Goal: Transaction & Acquisition: Purchase product/service

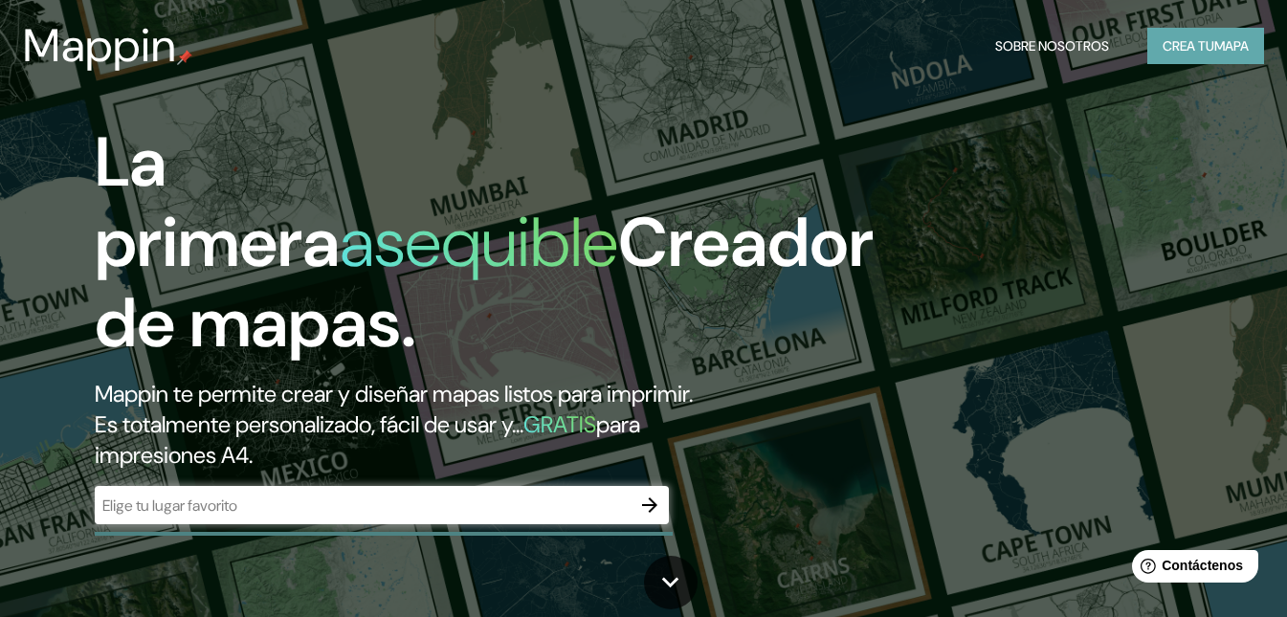
click at [1195, 44] on font "Crea tu" at bounding box center [1189, 45] width 52 height 17
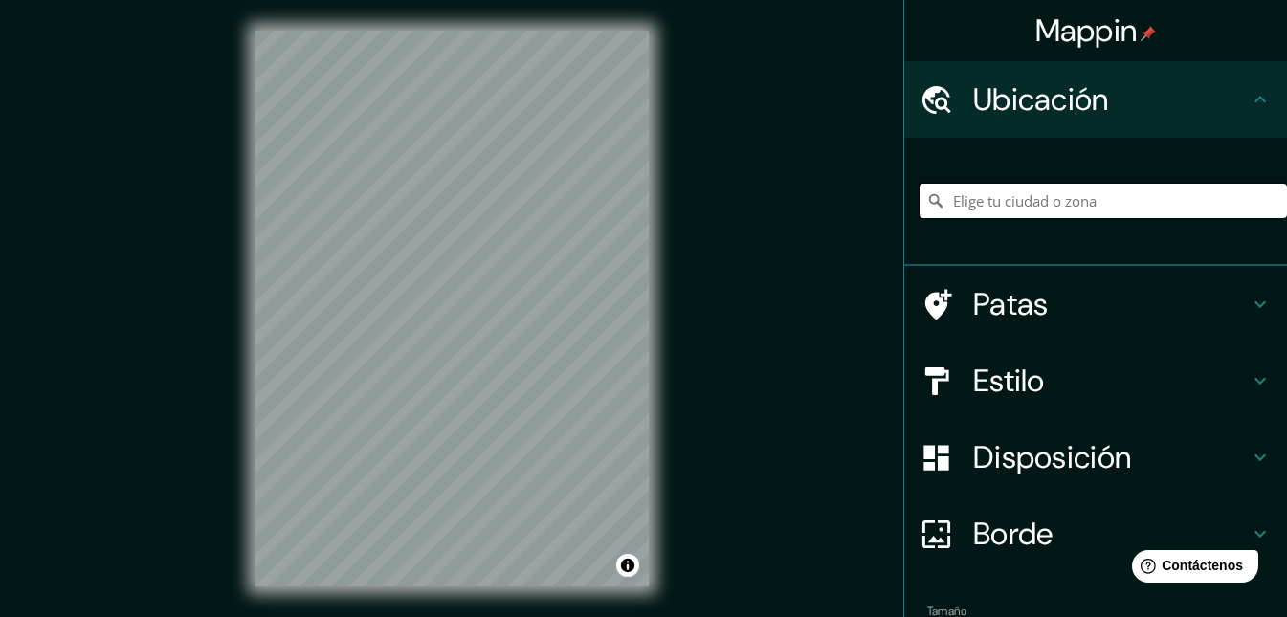
click at [1081, 193] on input "Elige tu ciudad o zona" at bounding box center [1104, 201] width 368 height 34
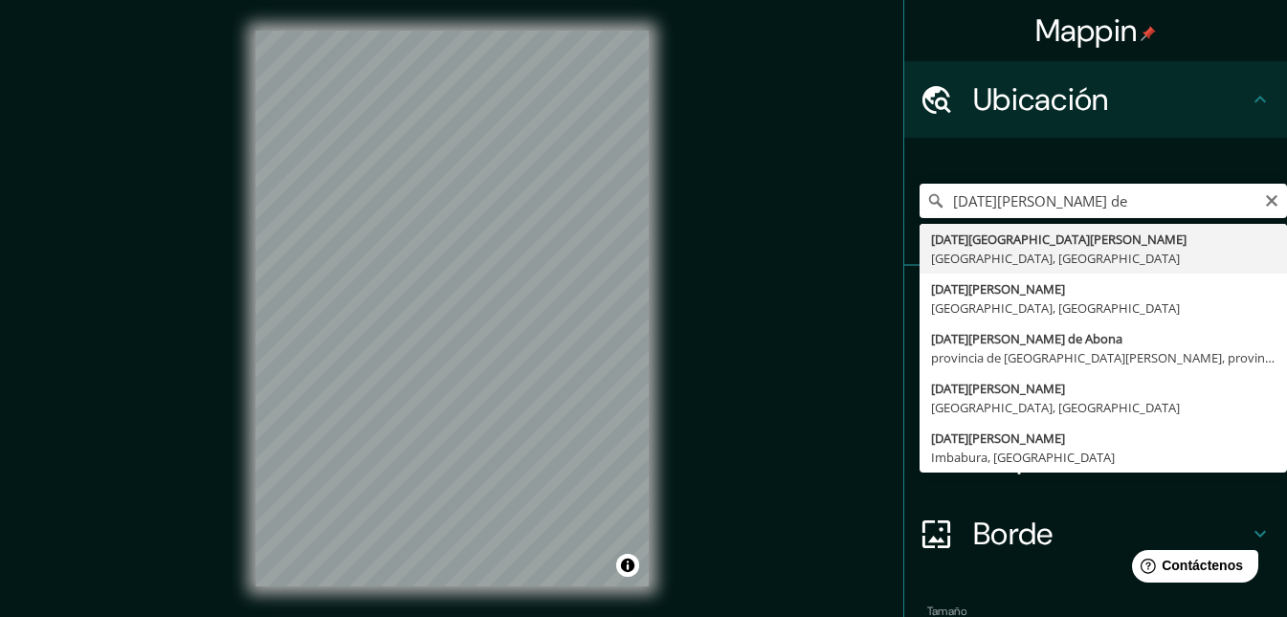
type input "[DATE][GEOGRAPHIC_DATA][PERSON_NAME], [GEOGRAPHIC_DATA], [GEOGRAPHIC_DATA]"
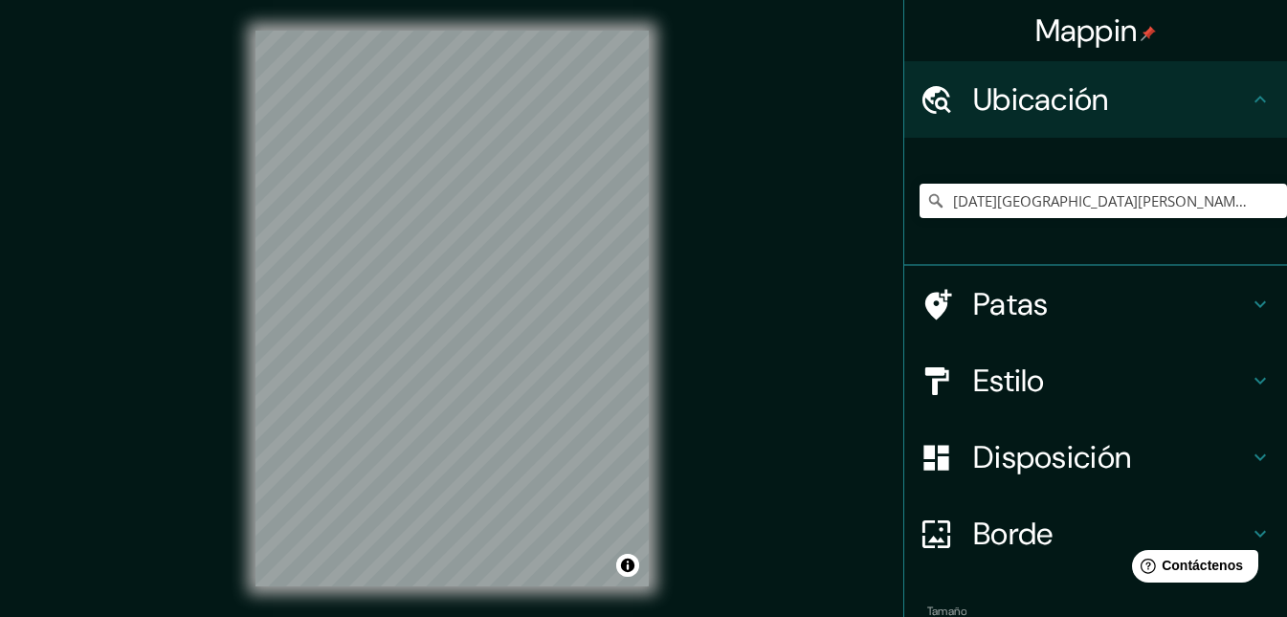
click at [1094, 364] on h4 "Estilo" at bounding box center [1111, 381] width 276 height 38
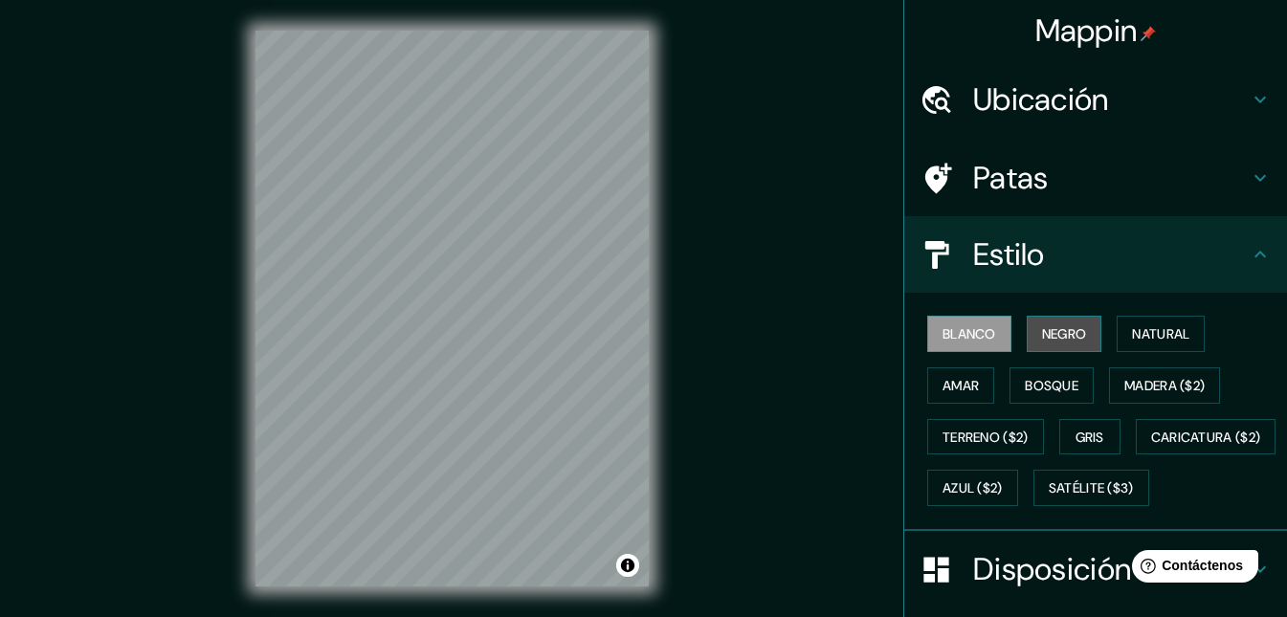
click at [1067, 342] on font "Negro" at bounding box center [1064, 333] width 45 height 17
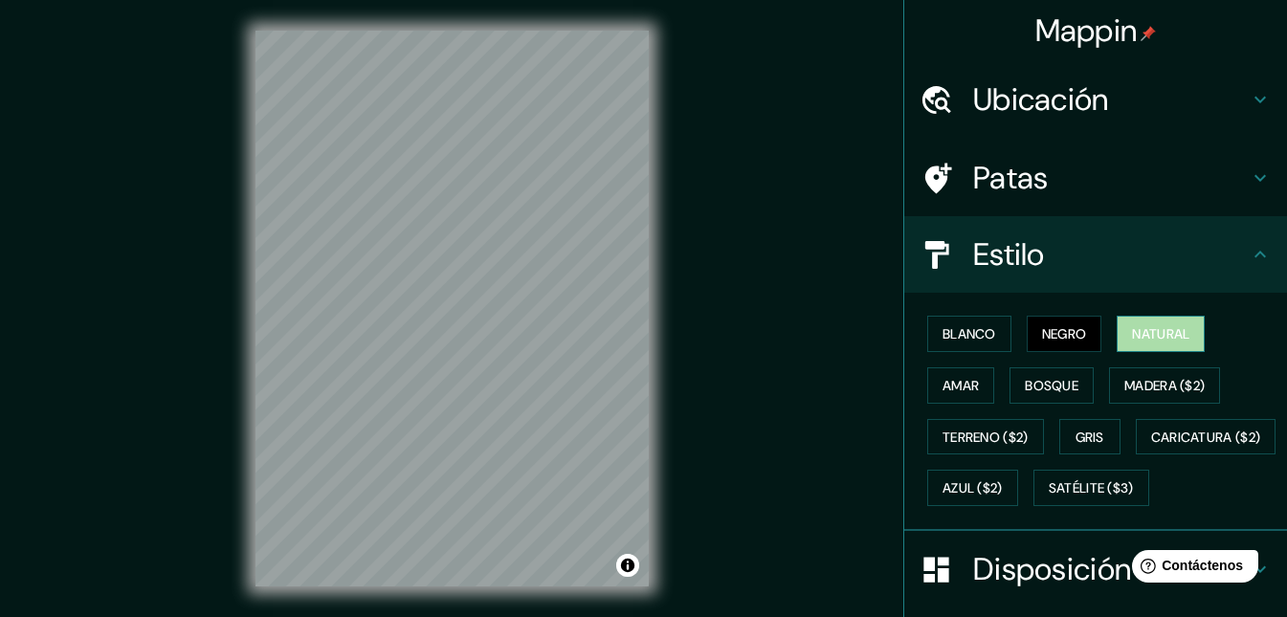
click at [1132, 342] on font "Natural" at bounding box center [1160, 333] width 57 height 17
click at [1096, 239] on h4 "Estilo" at bounding box center [1111, 254] width 276 height 38
click at [1249, 251] on icon at bounding box center [1260, 254] width 23 height 23
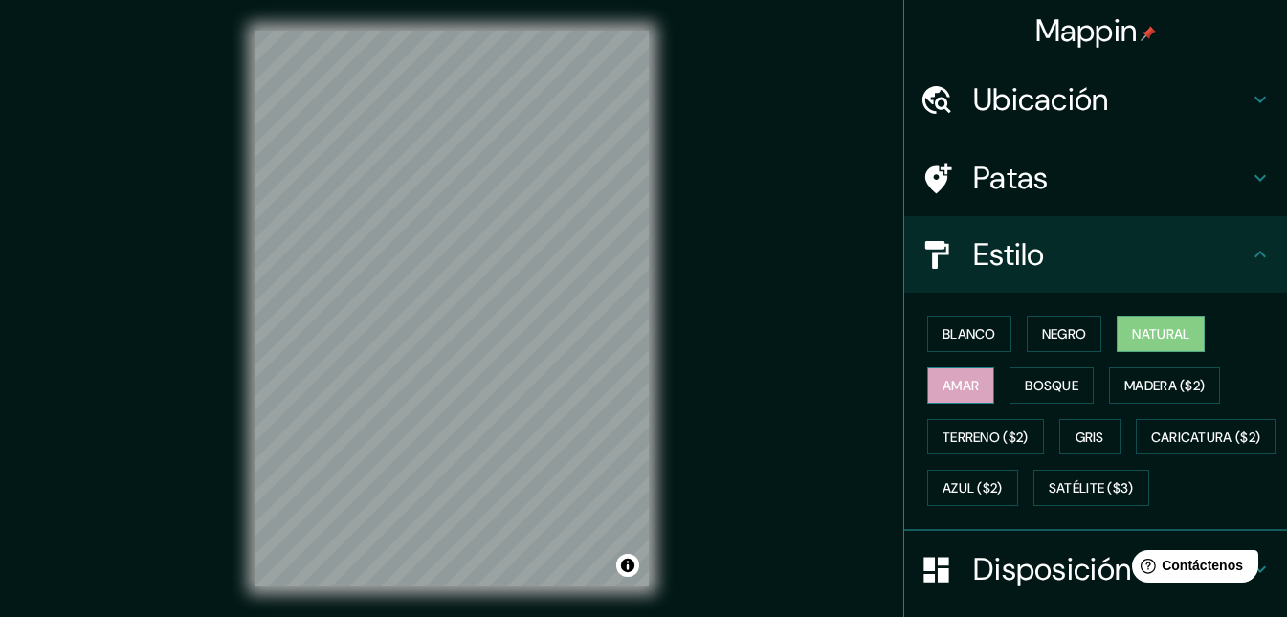
click at [961, 384] on font "Amar" at bounding box center [961, 385] width 36 height 17
click at [1025, 387] on font "Bosque" at bounding box center [1052, 385] width 54 height 17
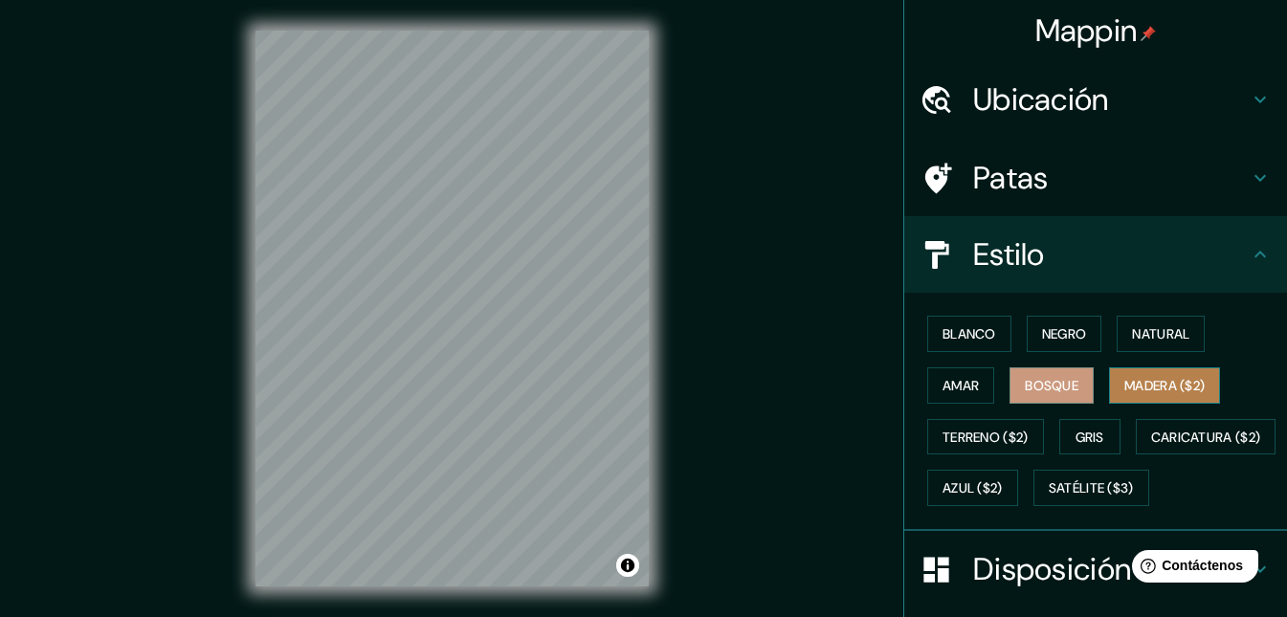
click at [1137, 380] on font "Madera ($2)" at bounding box center [1165, 385] width 80 height 17
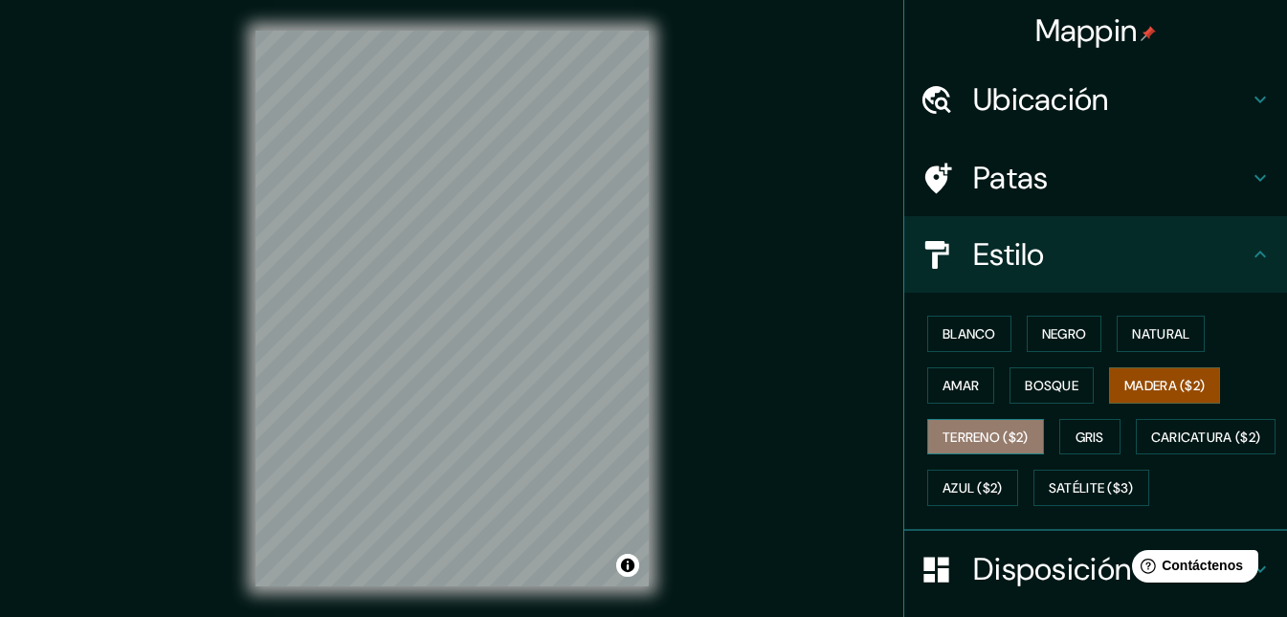
click at [975, 435] on font "Terreno ($2)" at bounding box center [986, 437] width 86 height 17
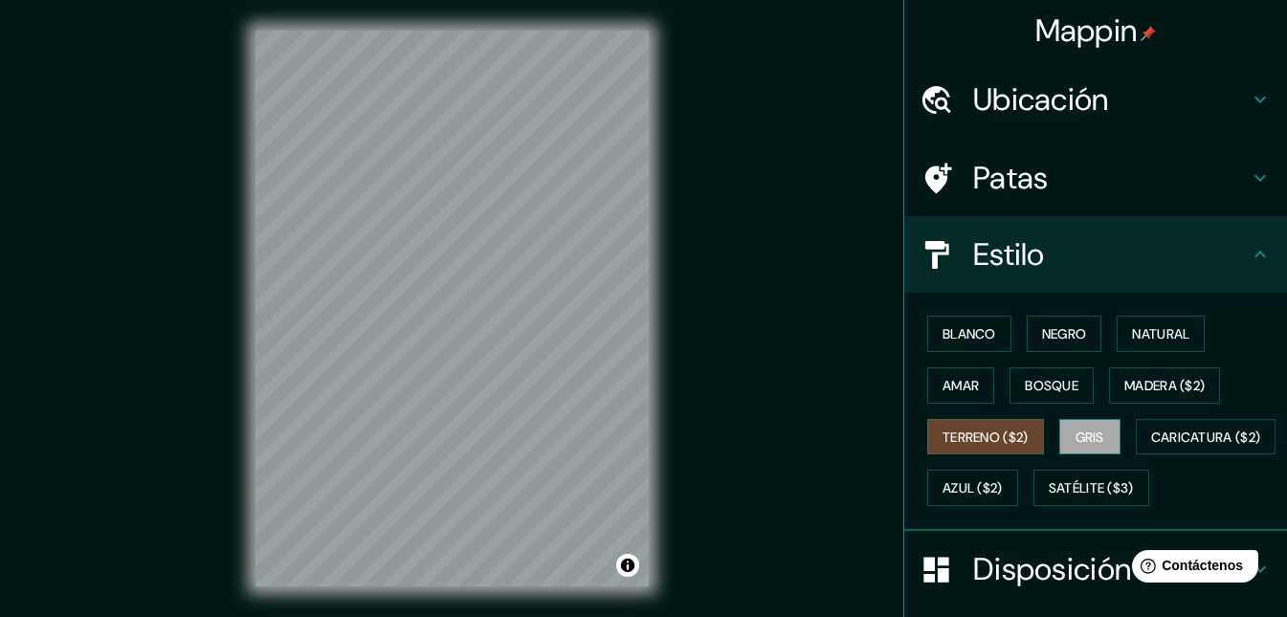
click at [1077, 439] on font "Gris" at bounding box center [1090, 437] width 29 height 17
click at [1120, 331] on button "Natural" at bounding box center [1161, 334] width 88 height 36
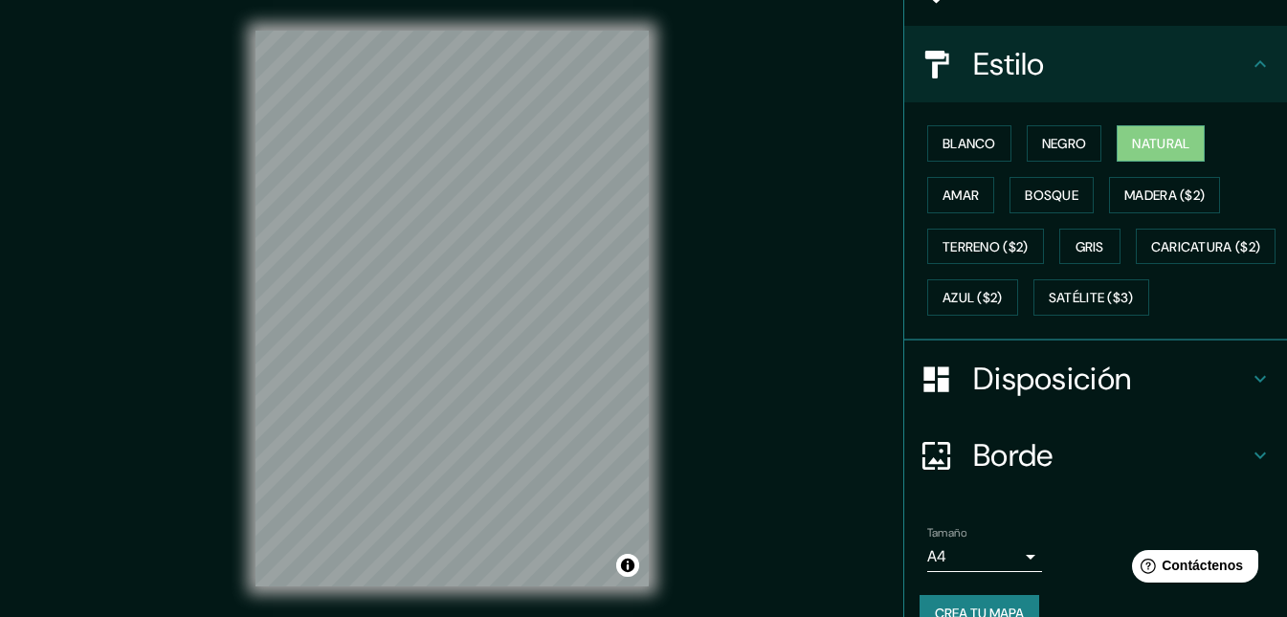
scroll to position [279, 0]
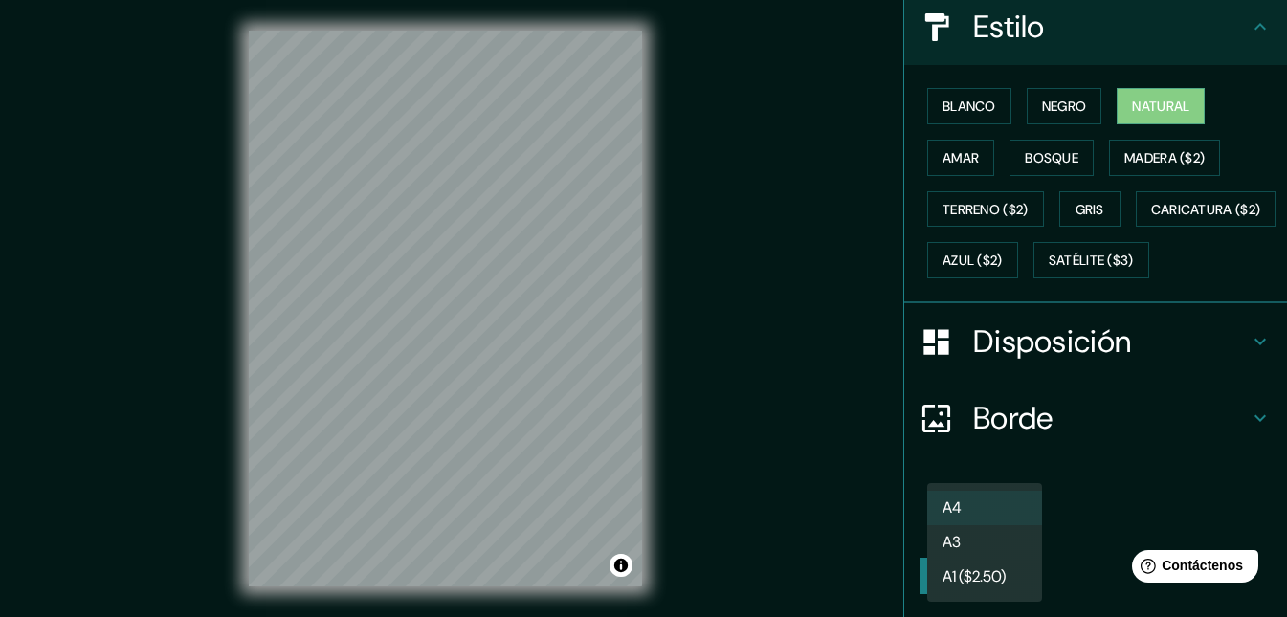
click at [1002, 525] on body "Mappin Ubicación [DATE][GEOGRAPHIC_DATA][PERSON_NAME], [GEOGRAPHIC_DATA], [GEOG…" at bounding box center [643, 308] width 1287 height 617
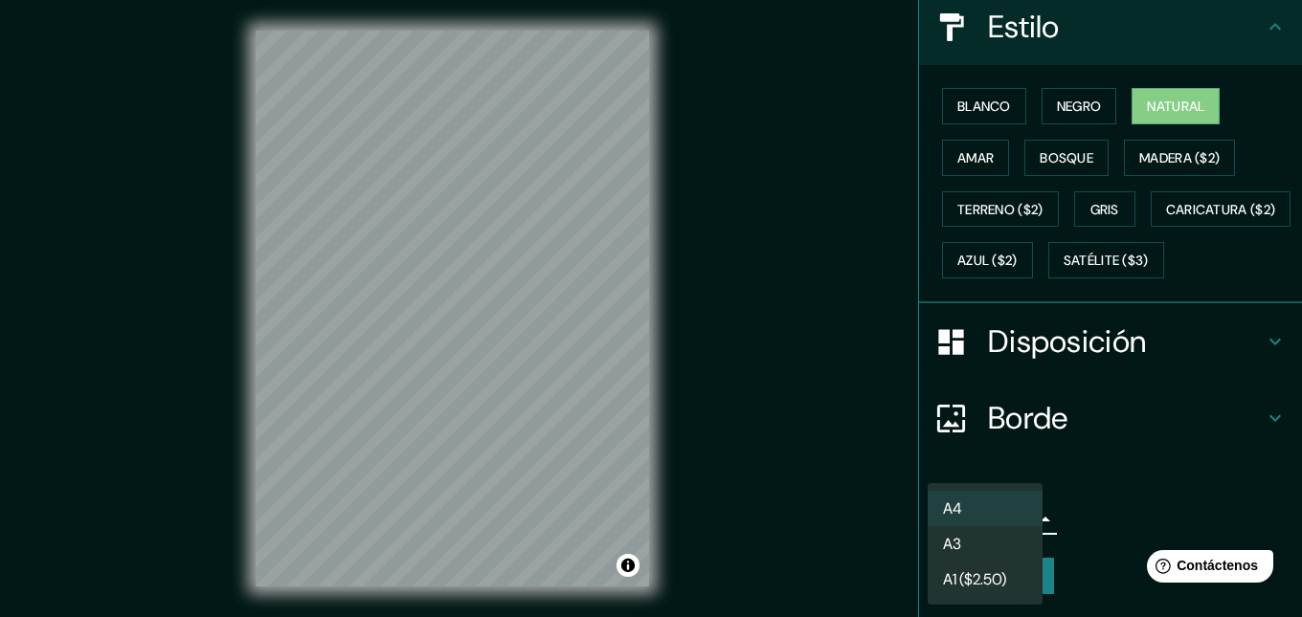
click at [985, 543] on li "A3" at bounding box center [984, 543] width 115 height 35
type input "a4"
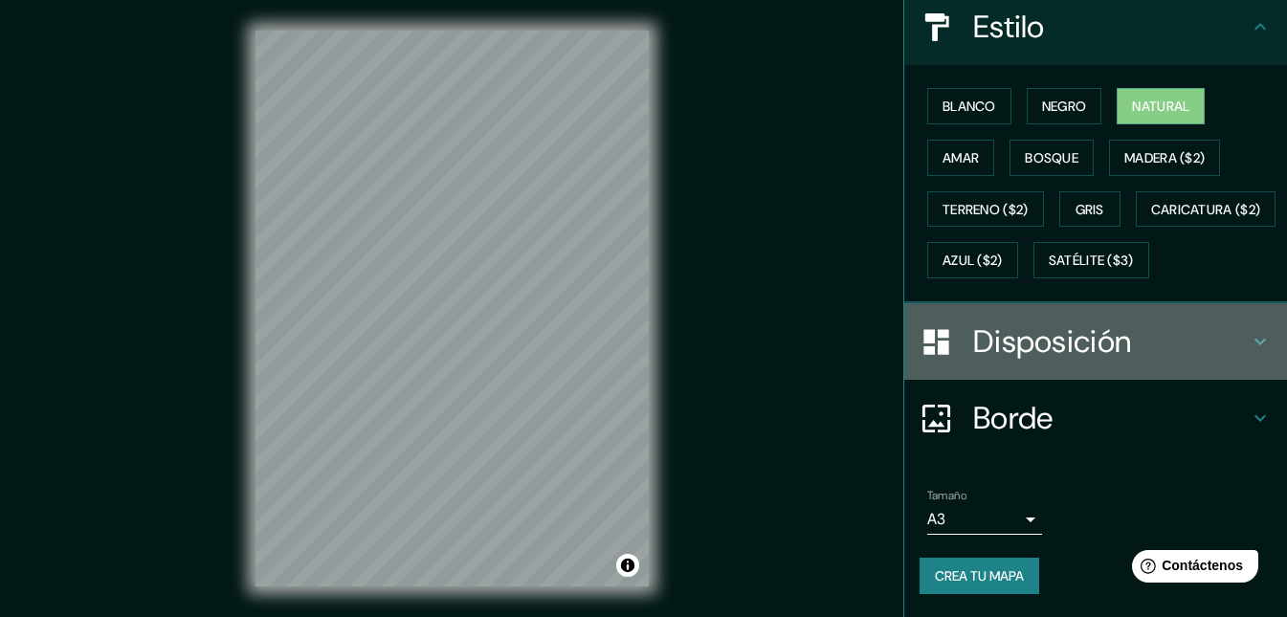
click at [1092, 349] on font "Disposición" at bounding box center [1052, 342] width 158 height 40
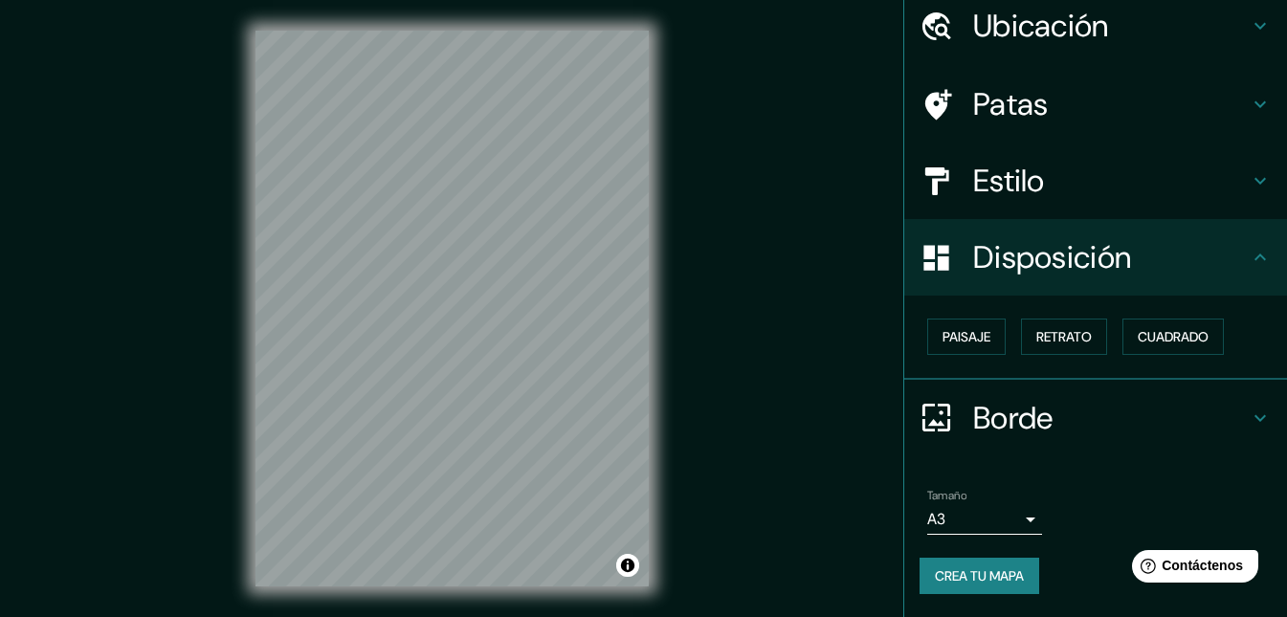
scroll to position [73, 0]
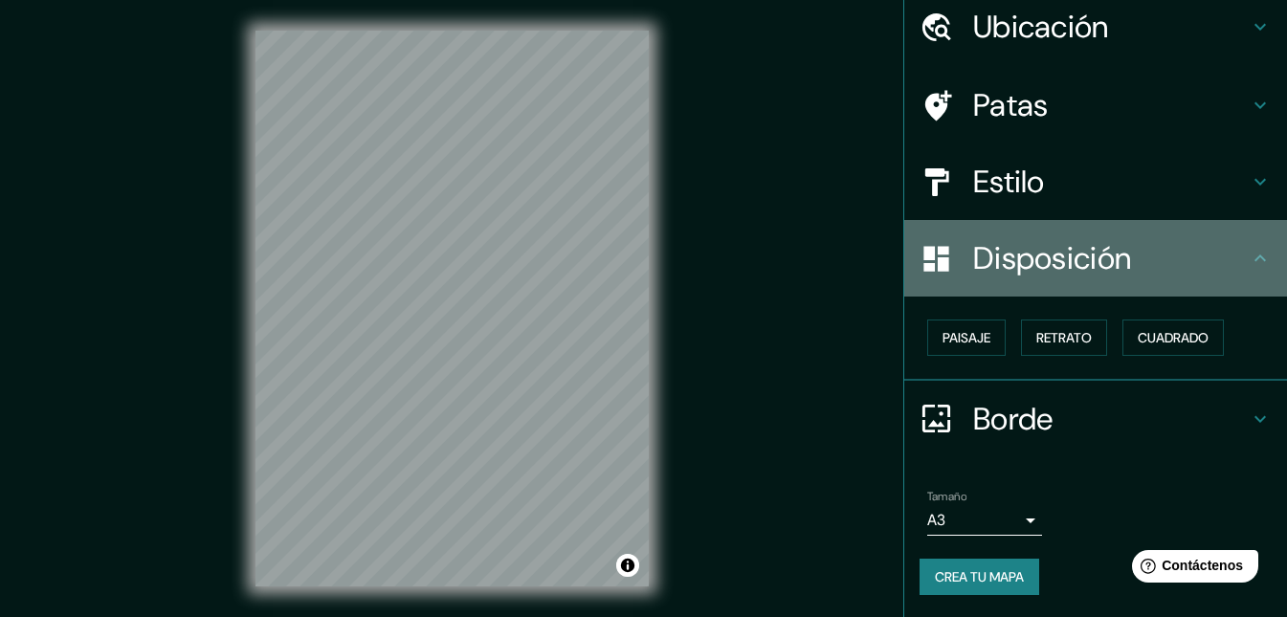
click at [1132, 268] on h4 "Disposición" at bounding box center [1111, 258] width 276 height 38
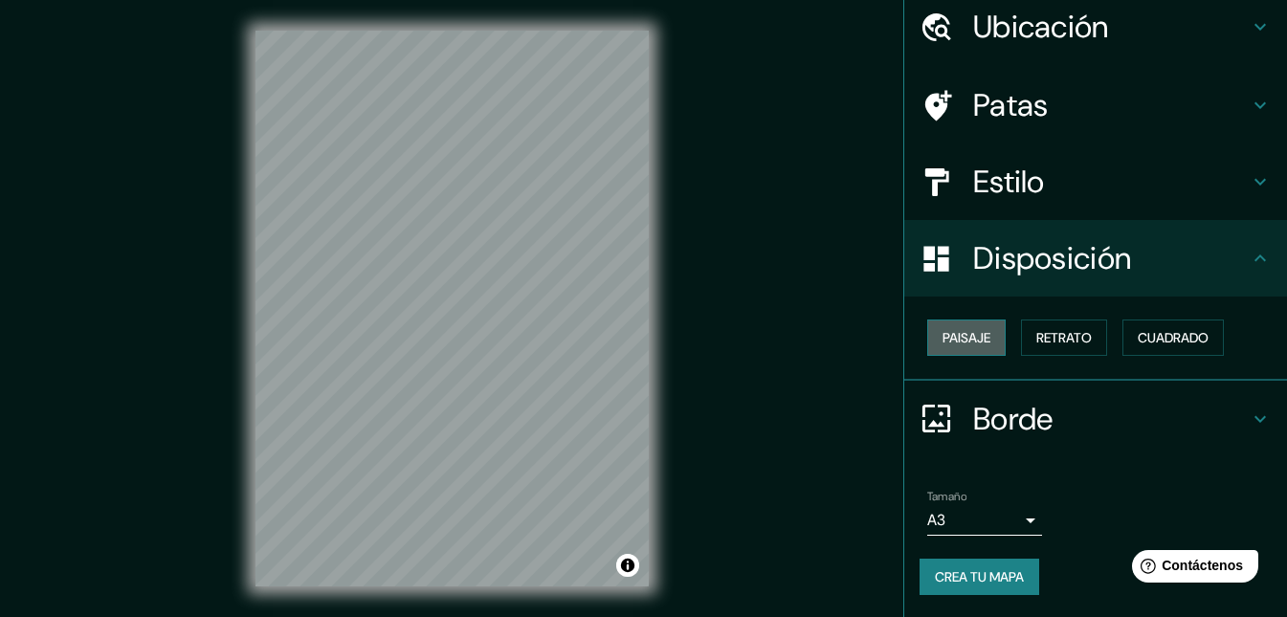
click at [943, 343] on font "Paisaje" at bounding box center [967, 337] width 48 height 17
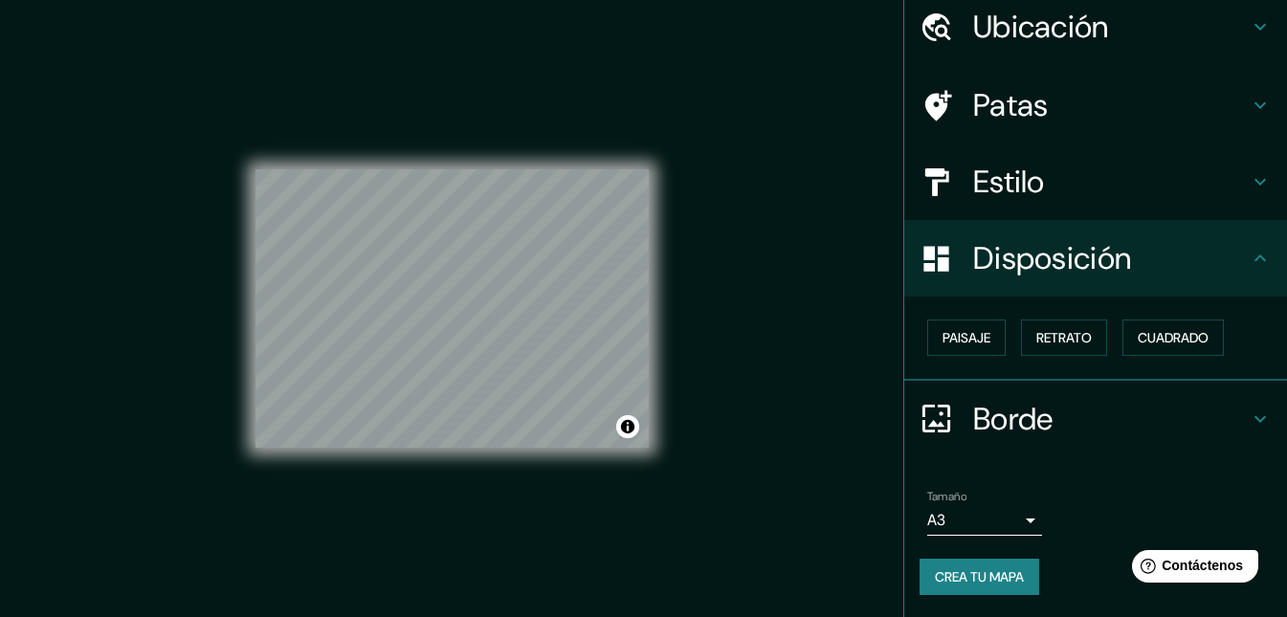
click at [1249, 257] on icon at bounding box center [1260, 258] width 23 height 23
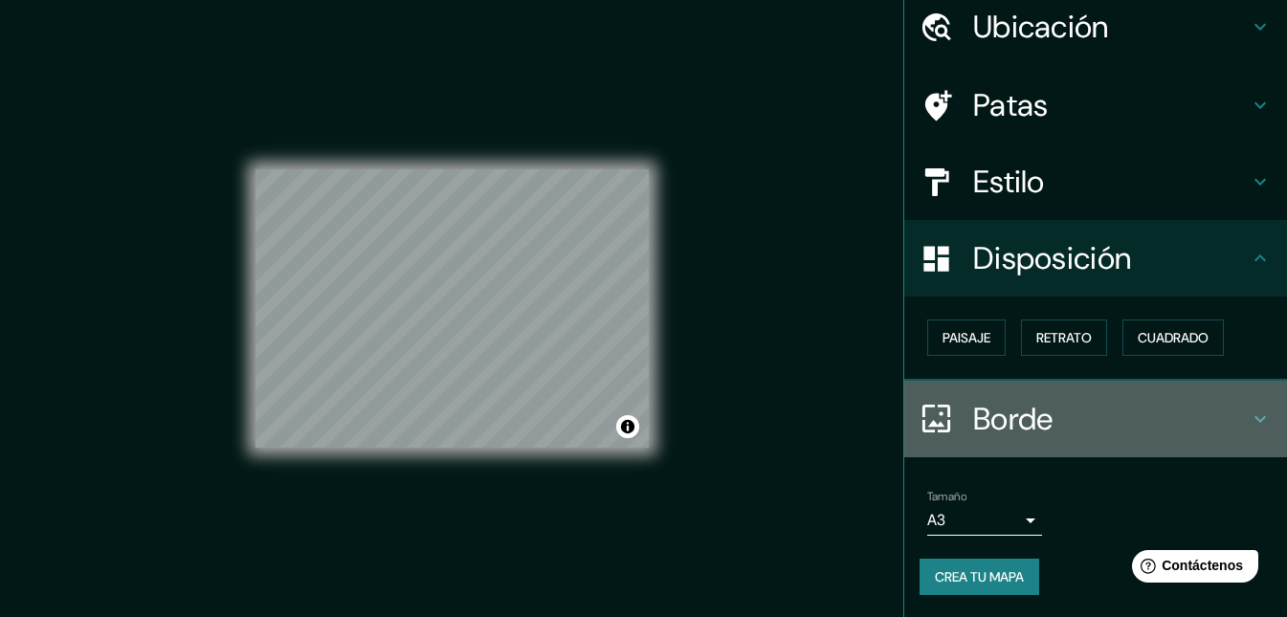
click at [1253, 418] on icon at bounding box center [1260, 419] width 23 height 23
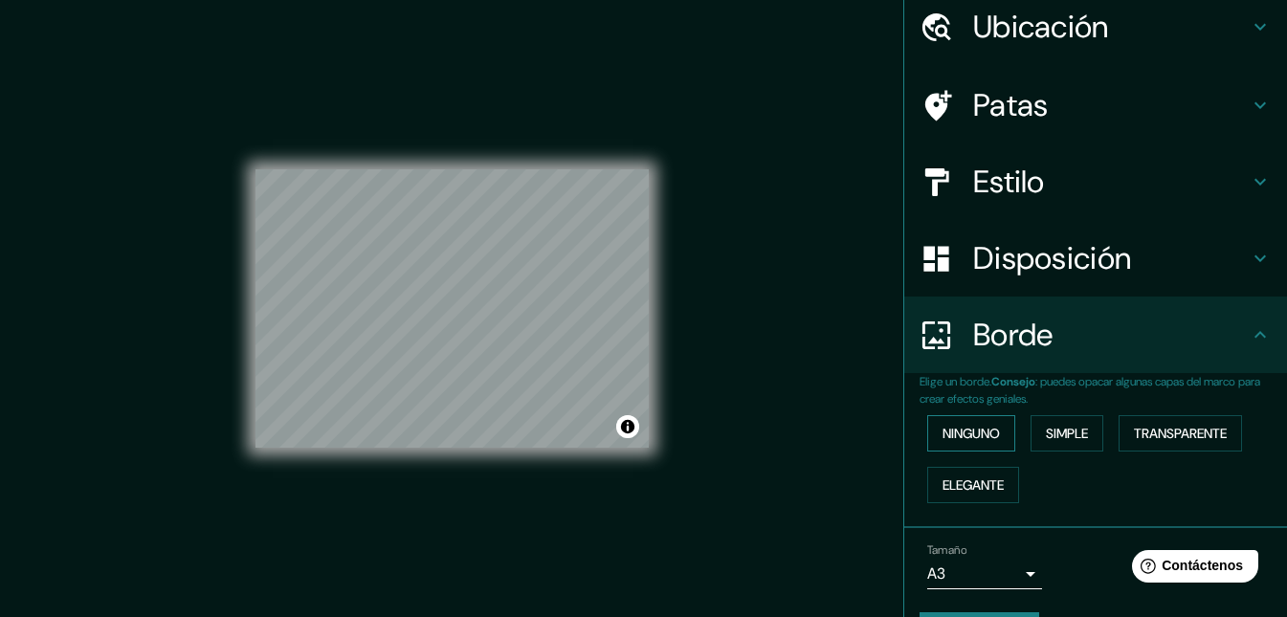
click at [970, 424] on font "Ninguno" at bounding box center [971, 433] width 57 height 25
click at [1046, 424] on font "Simple" at bounding box center [1067, 433] width 42 height 25
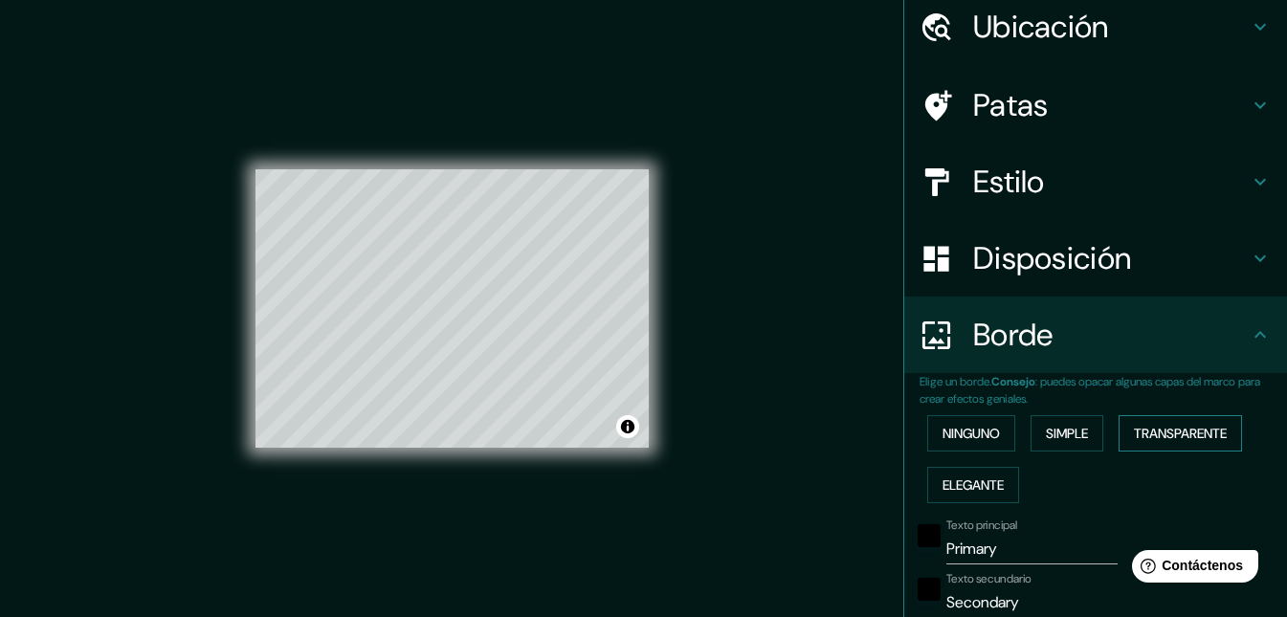
click at [1166, 434] on font "Transparente" at bounding box center [1180, 433] width 93 height 17
click at [987, 486] on font "Elegante" at bounding box center [973, 485] width 61 height 17
click at [959, 429] on font "Ninguno" at bounding box center [971, 433] width 57 height 17
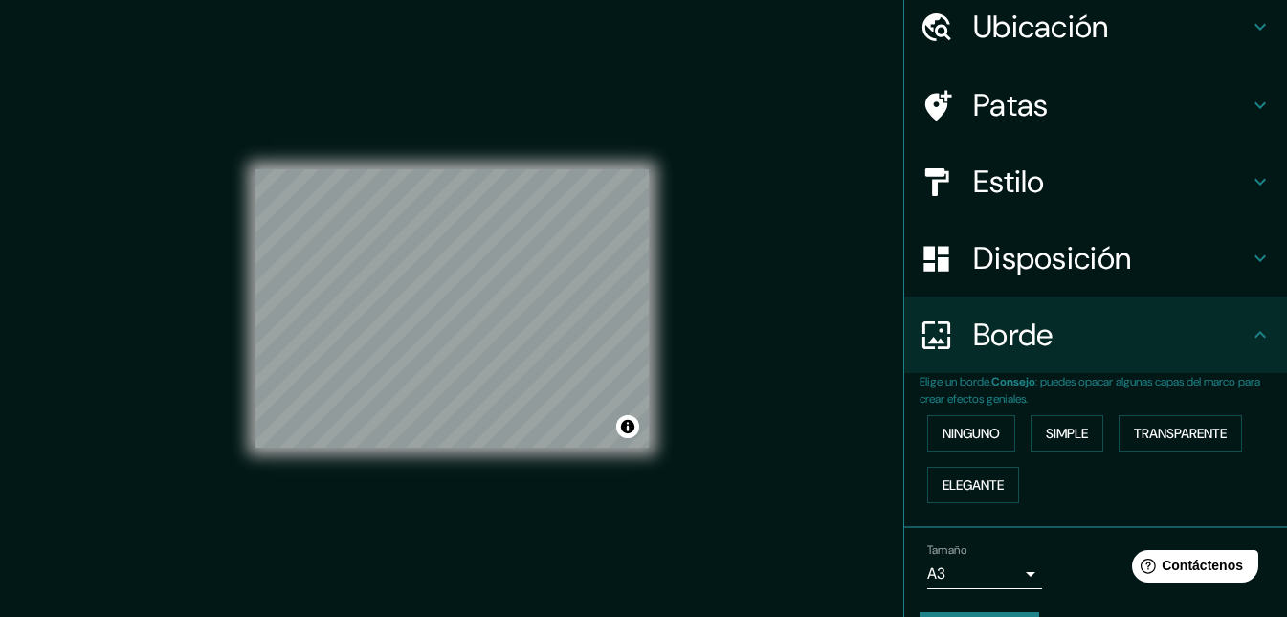
click at [1220, 262] on h4 "Disposición" at bounding box center [1111, 258] width 276 height 38
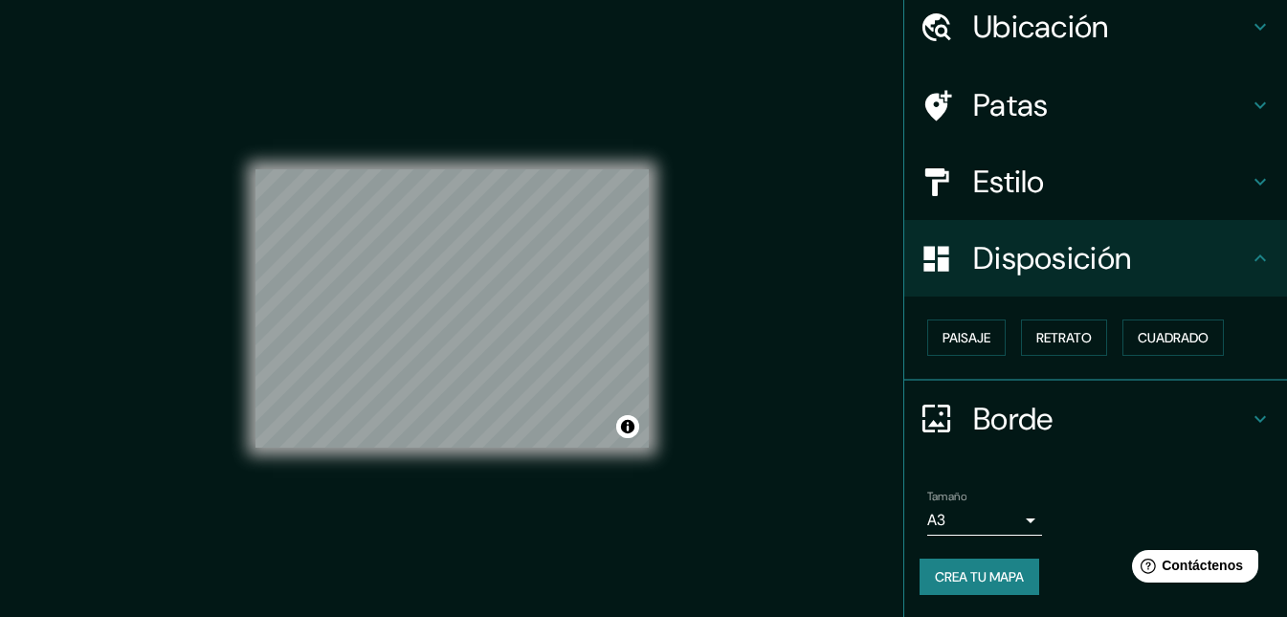
click at [1227, 193] on h4 "Estilo" at bounding box center [1111, 182] width 276 height 38
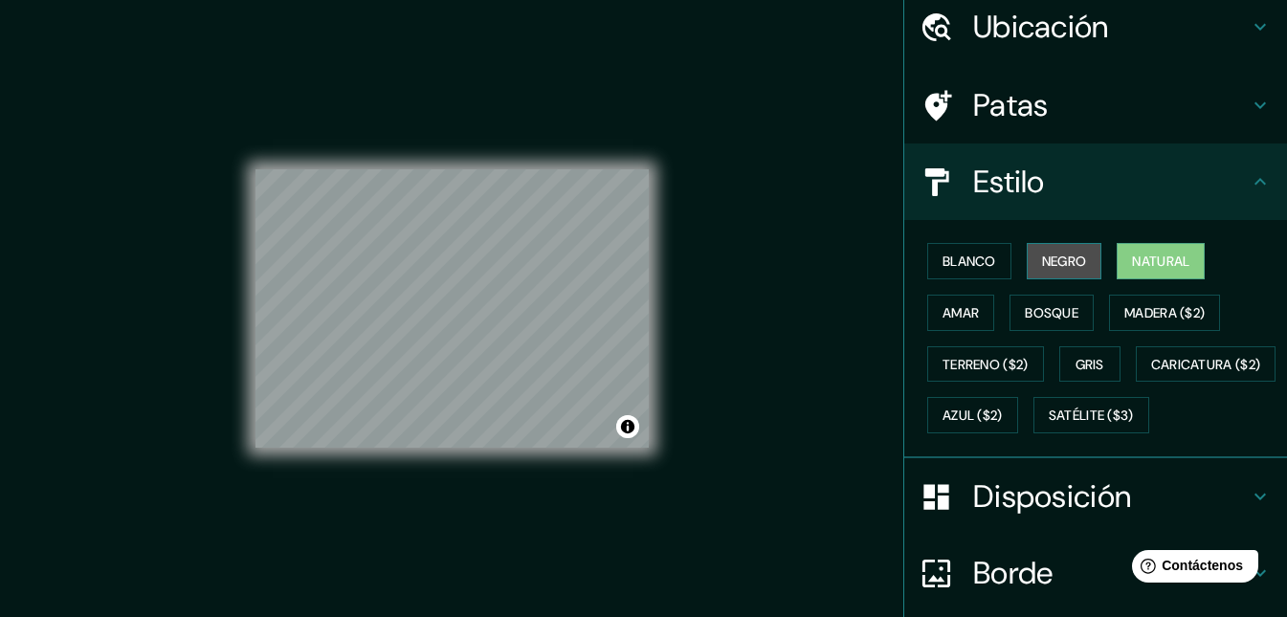
click at [1060, 257] on font "Negro" at bounding box center [1064, 261] width 45 height 17
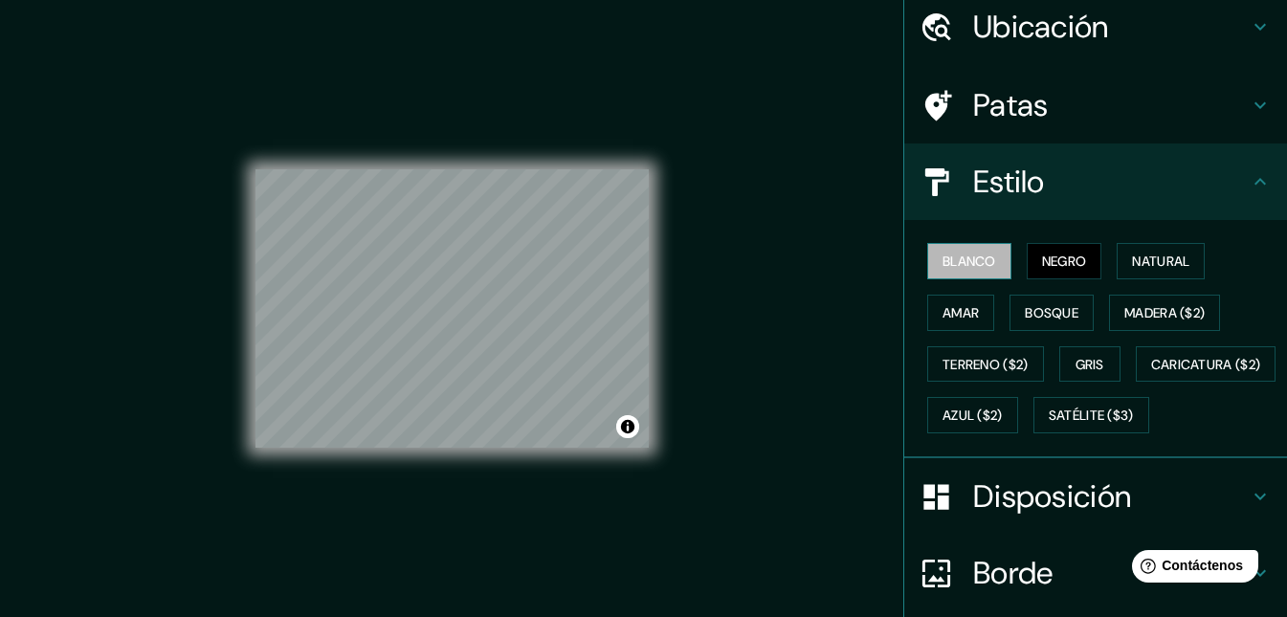
click at [987, 265] on button "Blanco" at bounding box center [969, 261] width 84 height 36
click at [951, 296] on button "Amar" at bounding box center [960, 313] width 67 height 36
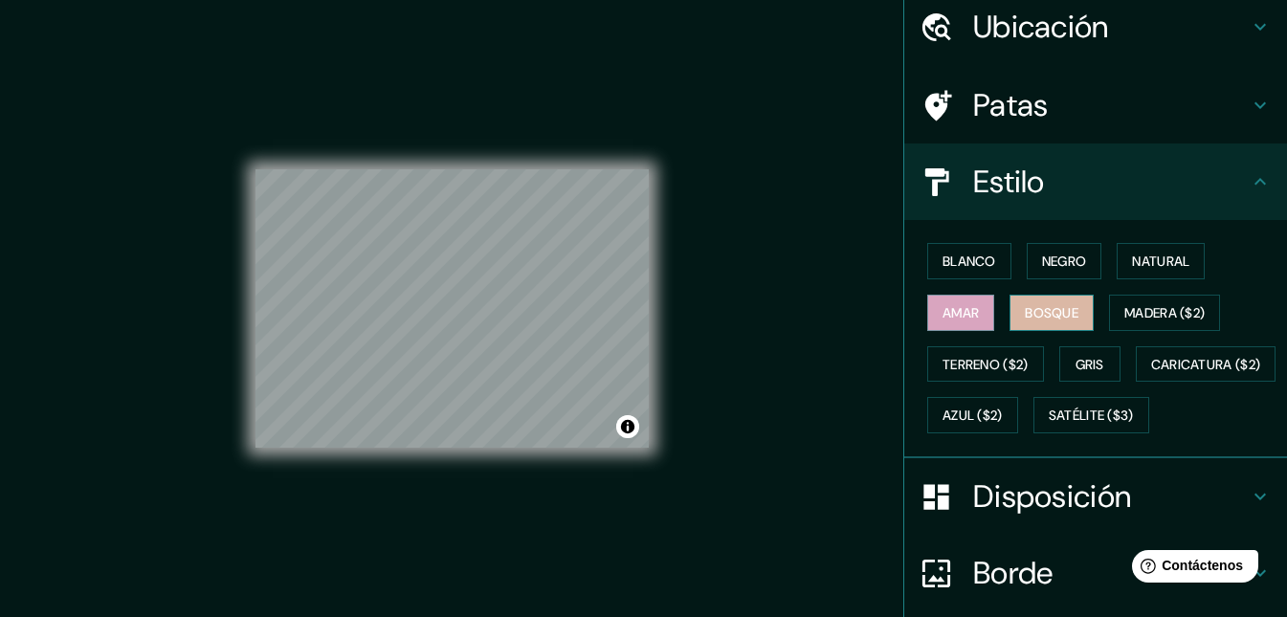
click at [1029, 301] on font "Bosque" at bounding box center [1052, 313] width 54 height 25
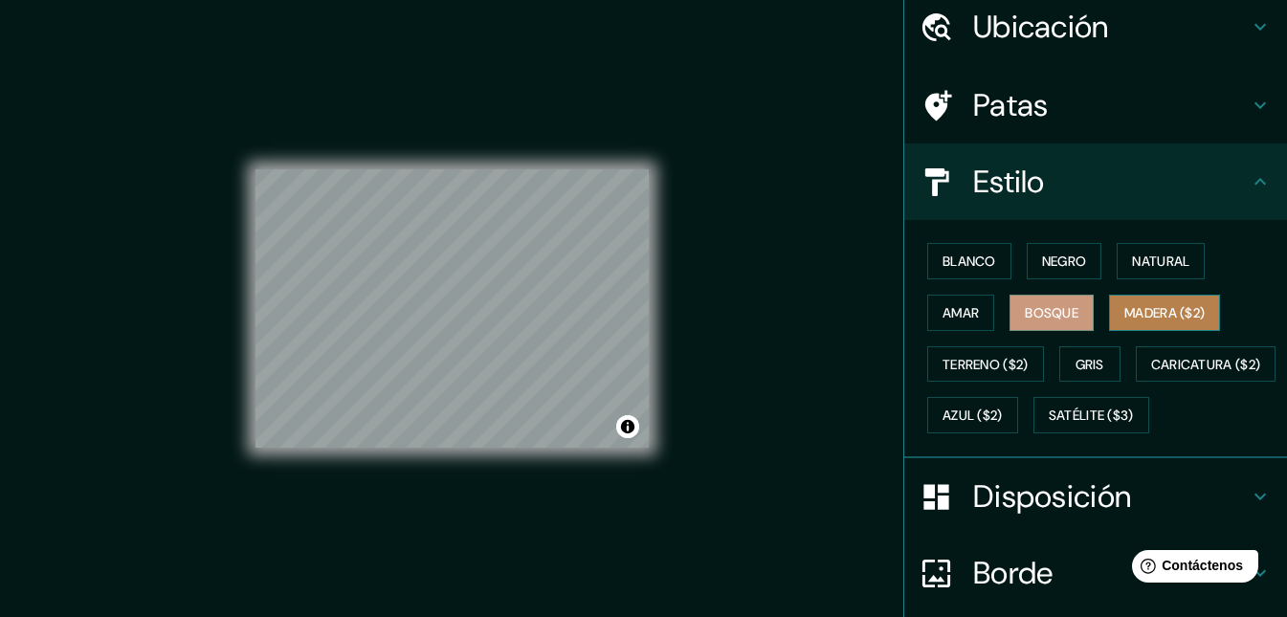
click at [1140, 301] on font "Madera ($2)" at bounding box center [1165, 313] width 80 height 25
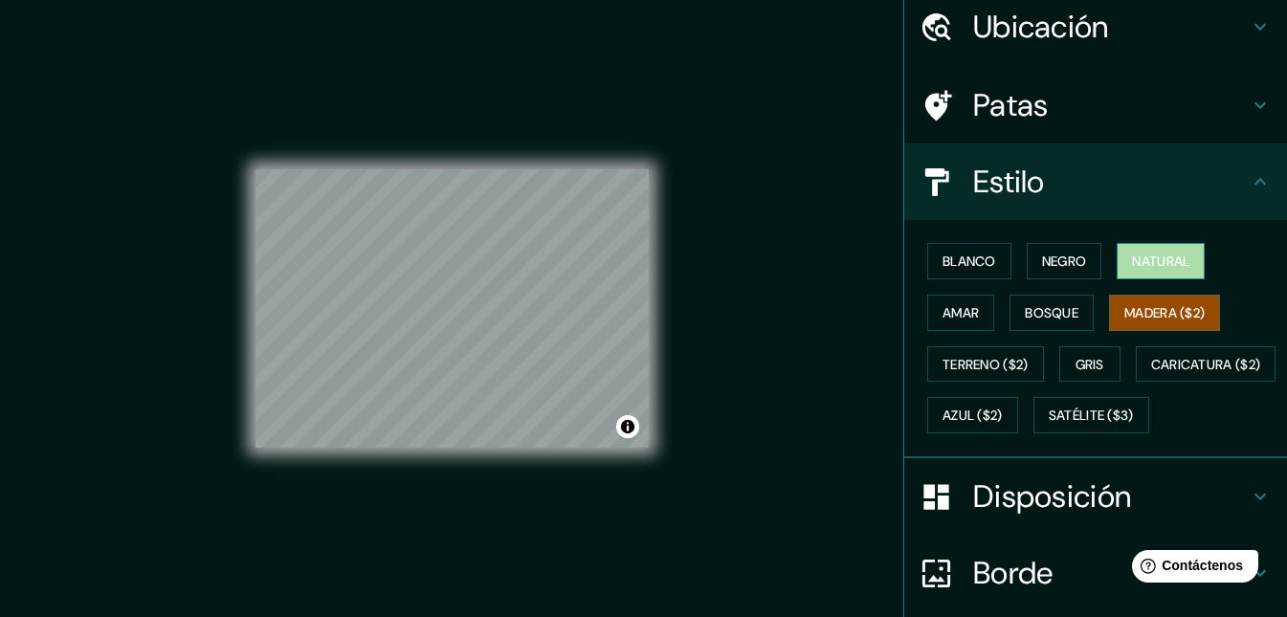
click at [1140, 267] on font "Natural" at bounding box center [1160, 261] width 57 height 17
click at [1125, 301] on font "Madera ($2)" at bounding box center [1165, 313] width 80 height 25
click at [1089, 376] on font "Gris" at bounding box center [1090, 364] width 29 height 25
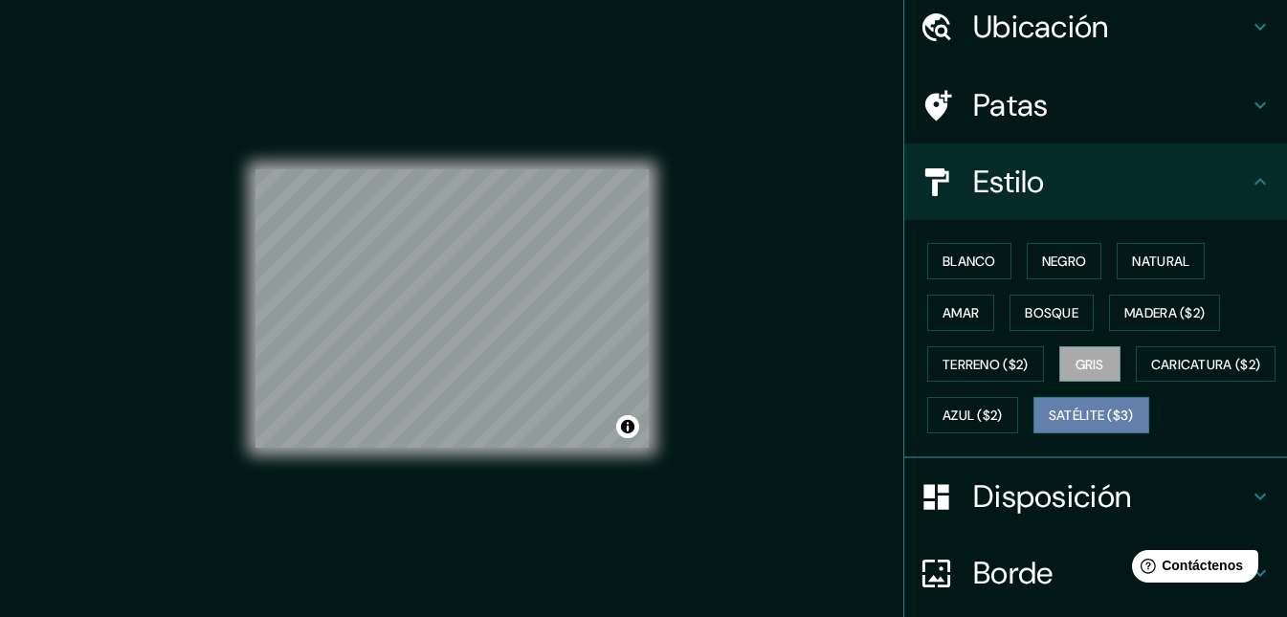
click at [1049, 425] on font "Satélite ($3)" at bounding box center [1091, 416] width 85 height 17
